Goal: Task Accomplishment & Management: Use online tool/utility

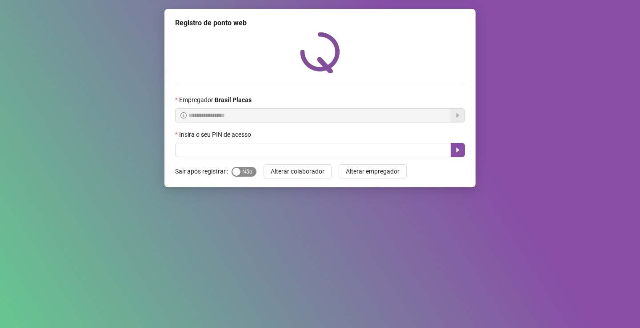
click at [241, 175] on span "Sim Não" at bounding box center [244, 172] width 25 height 10
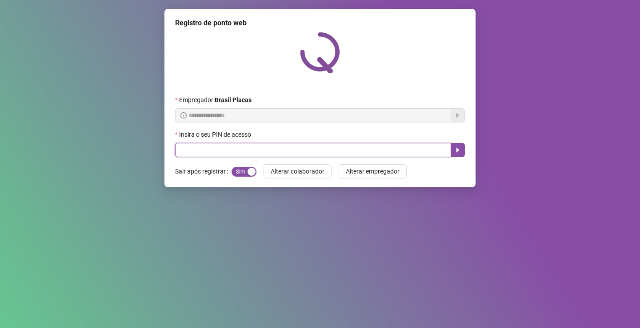
drag, startPoint x: 244, startPoint y: 150, endPoint x: 237, endPoint y: 153, distance: 8.0
click at [244, 149] on input "text" at bounding box center [313, 150] width 276 height 14
type input "*****"
click at [459, 150] on icon "caret-right" at bounding box center [457, 150] width 3 height 5
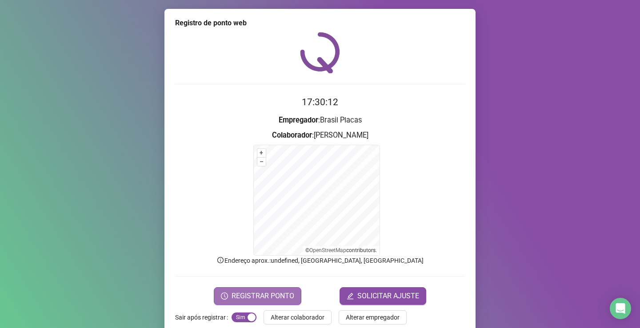
click at [263, 297] on span "REGISTRAR PONTO" at bounding box center [263, 296] width 63 height 11
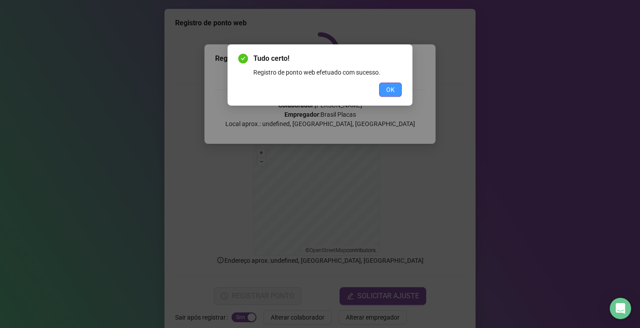
click at [387, 93] on span "OK" at bounding box center [390, 90] width 8 height 10
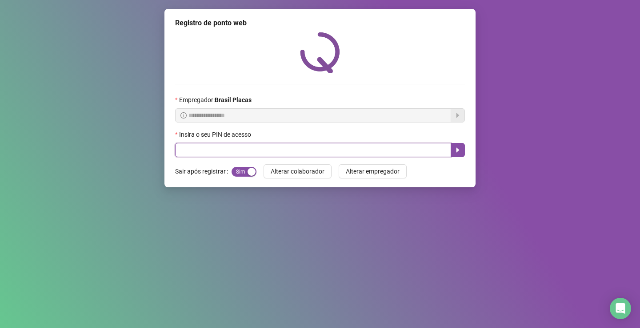
click at [331, 147] on input "text" at bounding box center [313, 150] width 276 height 14
type input "*****"
click at [463, 147] on button "button" at bounding box center [458, 150] width 14 height 14
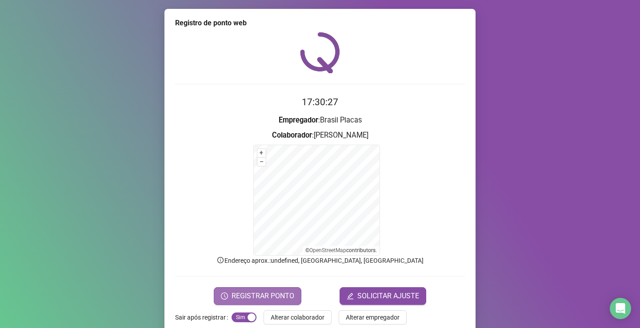
click at [262, 299] on span "REGISTRAR PONTO" at bounding box center [263, 296] width 63 height 11
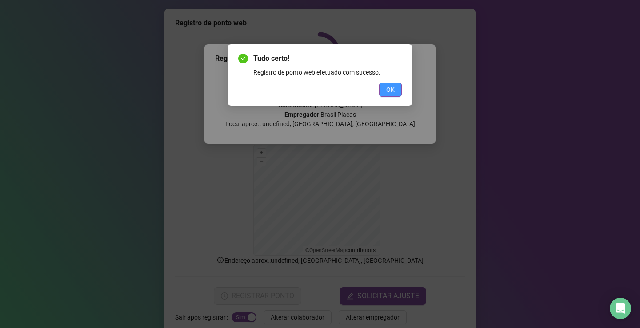
click at [396, 85] on button "OK" at bounding box center [390, 90] width 23 height 14
